Goal: Task Accomplishment & Management: Manage account settings

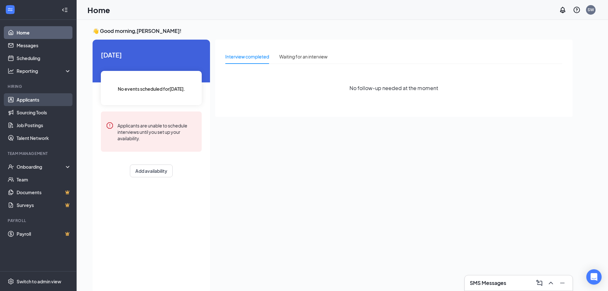
click at [33, 103] on link "Applicants" at bounding box center [44, 99] width 55 height 13
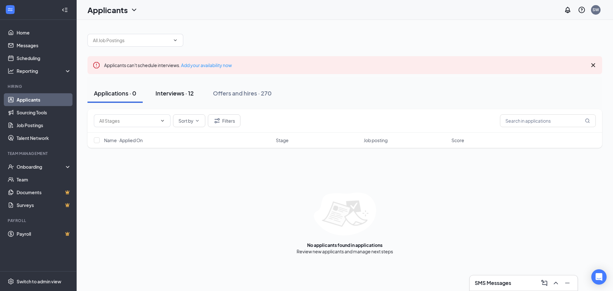
click at [176, 93] on div "Interviews · 12" at bounding box center [174, 93] width 38 height 8
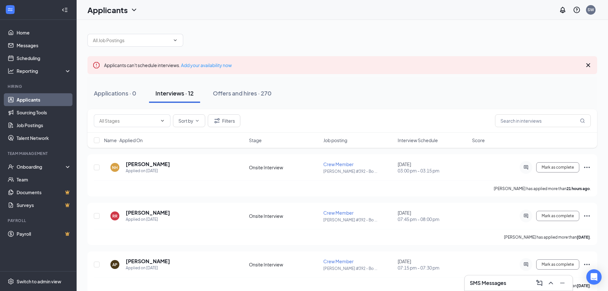
click at [425, 142] on span "Interview Schedule" at bounding box center [418, 140] width 40 height 6
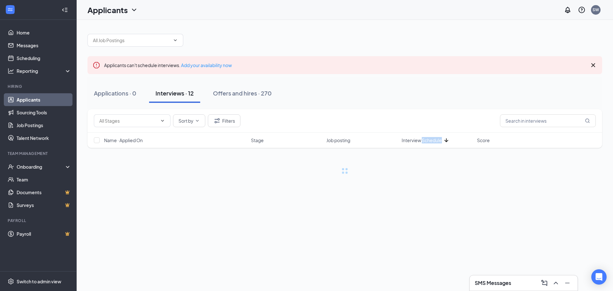
click at [425, 142] on span "Interview Schedule" at bounding box center [422, 140] width 40 height 6
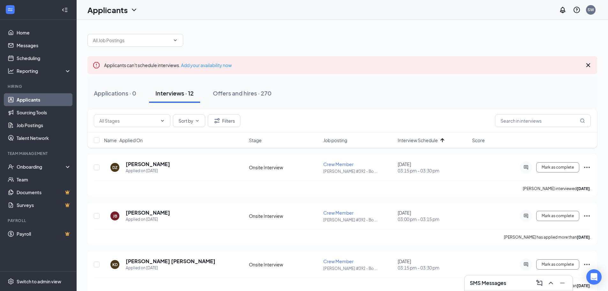
click at [427, 43] on div at bounding box center [342, 36] width 510 height 19
click at [590, 68] on icon "Cross" at bounding box center [589, 65] width 8 height 8
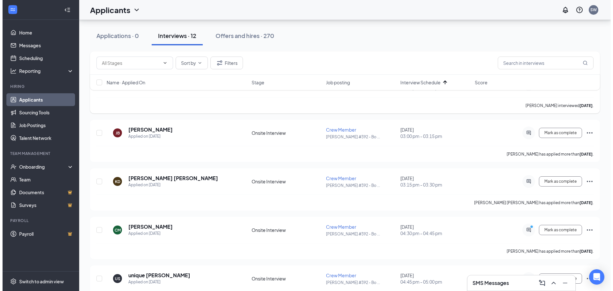
scroll to position [64, 0]
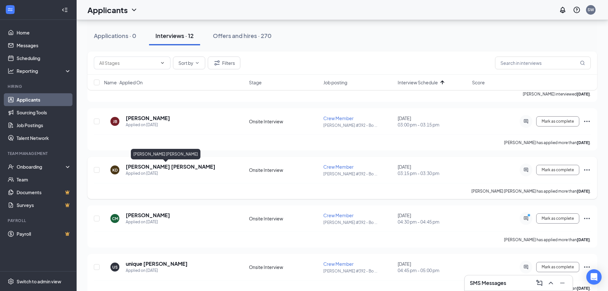
click at [152, 168] on h5 "[PERSON_NAME] [PERSON_NAME]" at bounding box center [171, 166] width 90 height 7
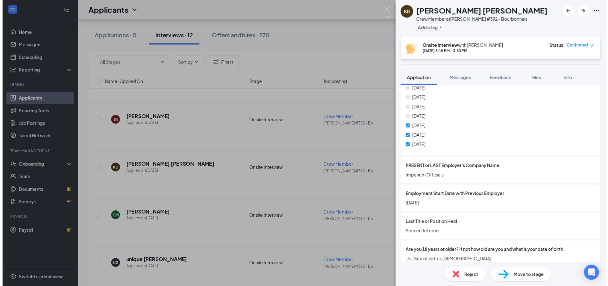
scroll to position [324, 0]
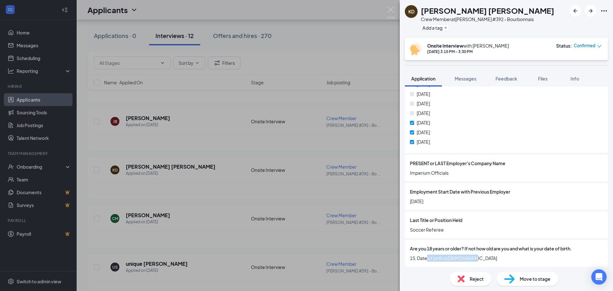
drag, startPoint x: 427, startPoint y: 260, endPoint x: 486, endPoint y: 260, distance: 58.4
click at [486, 260] on span "15, Date of birth is [DEMOGRAPHIC_DATA]" at bounding box center [506, 257] width 193 height 7
click at [474, 256] on span "15, Date of birth is [DEMOGRAPHIC_DATA]" at bounding box center [506, 257] width 193 height 7
click at [188, 182] on div "[PERSON_NAME] Crew Member at [PERSON_NAME] #392 - Bourbonnais Add a tag Onsite …" at bounding box center [306, 145] width 613 height 291
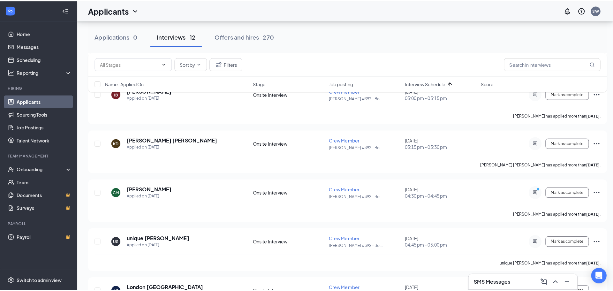
scroll to position [96, 0]
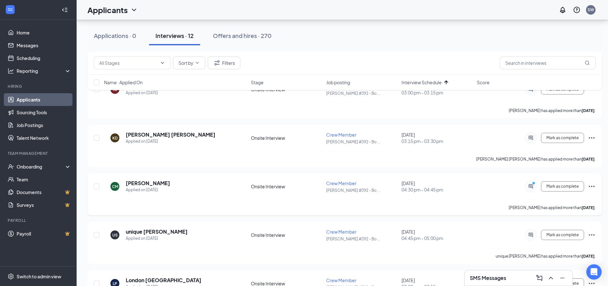
click at [529, 190] on div at bounding box center [531, 186] width 13 height 13
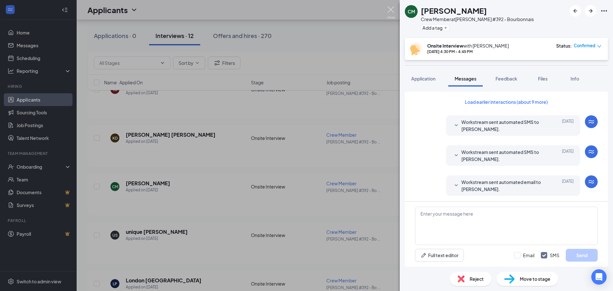
click at [391, 7] on img at bounding box center [391, 12] width 8 height 12
